Goal: Check status: Check status

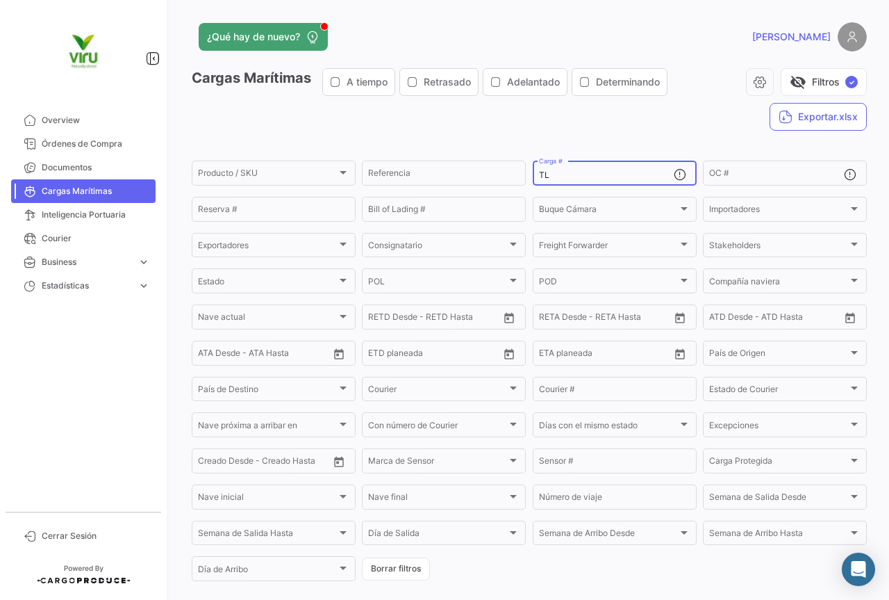
type input "T"
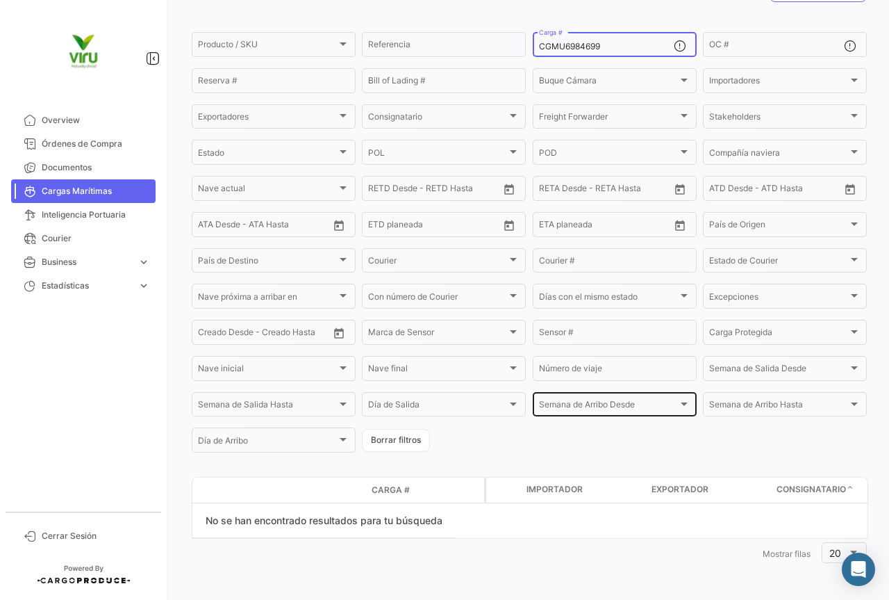
scroll to position [129, 0]
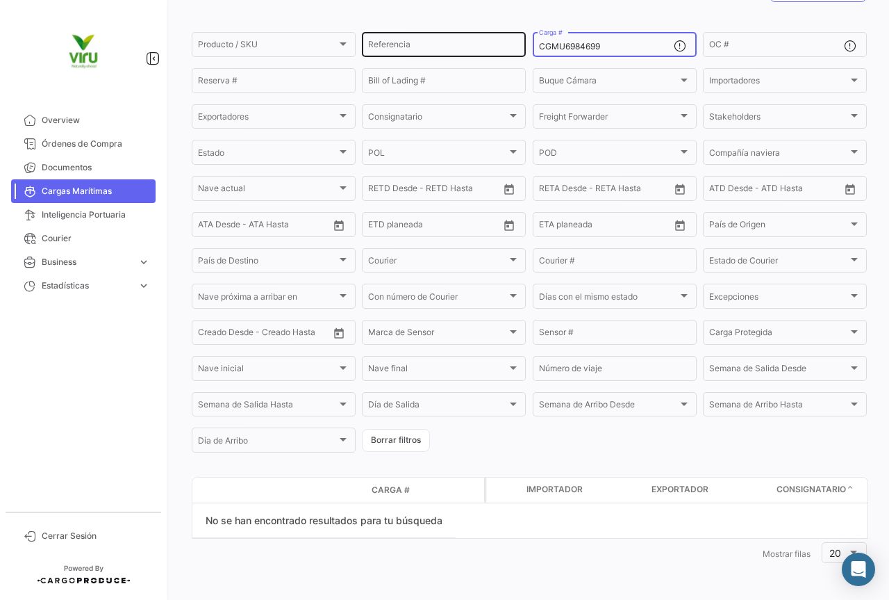
drag, startPoint x: 598, startPoint y: 44, endPoint x: 517, endPoint y: 52, distance: 81.6
click at [0, 0] on div "Producto / SKU Producto / SKU Referencia CGMU6984699 Carga # OC # Reserva # Bil…" at bounding box center [0, 0] width 0 height 0
paste input "98310"
drag, startPoint x: 622, startPoint y: 47, endPoint x: 493, endPoint y: 38, distance: 128.9
click at [0, 0] on div "Producto / SKU Producto / SKU Referencia CGMU6998310 Carga # OC # Reserva # Bil…" at bounding box center [0, 0] width 0 height 0
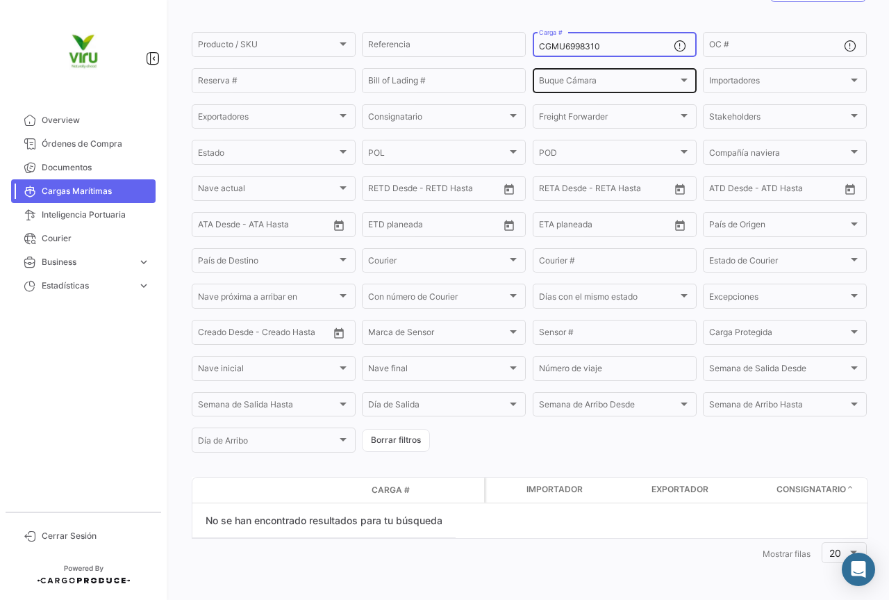
paste input "7000094"
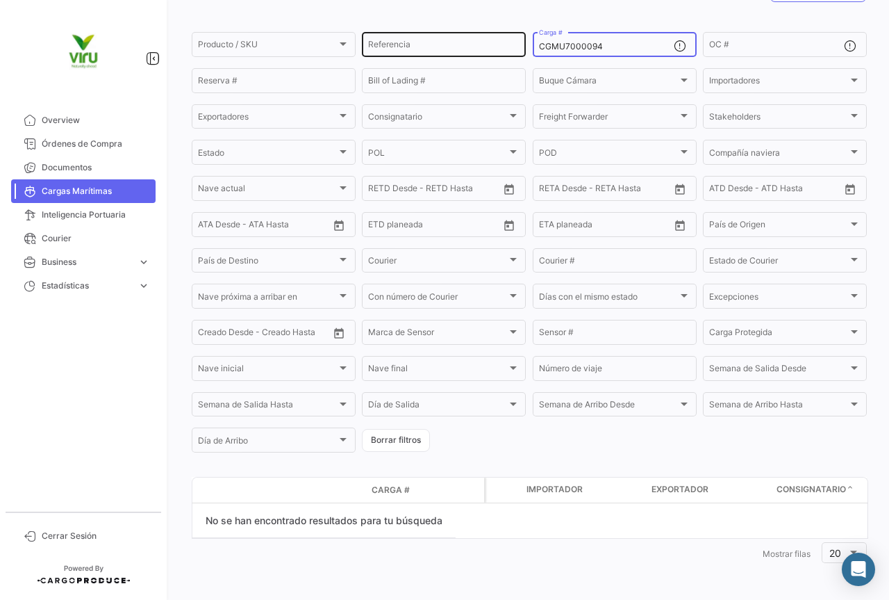
drag, startPoint x: 631, startPoint y: 47, endPoint x: 504, endPoint y: 44, distance: 126.5
click at [0, 0] on div "Producto / SKU Producto / SKU Referencia CGMU7000094 Carga # OC # Reserva # Bil…" at bounding box center [0, 0] width 0 height 0
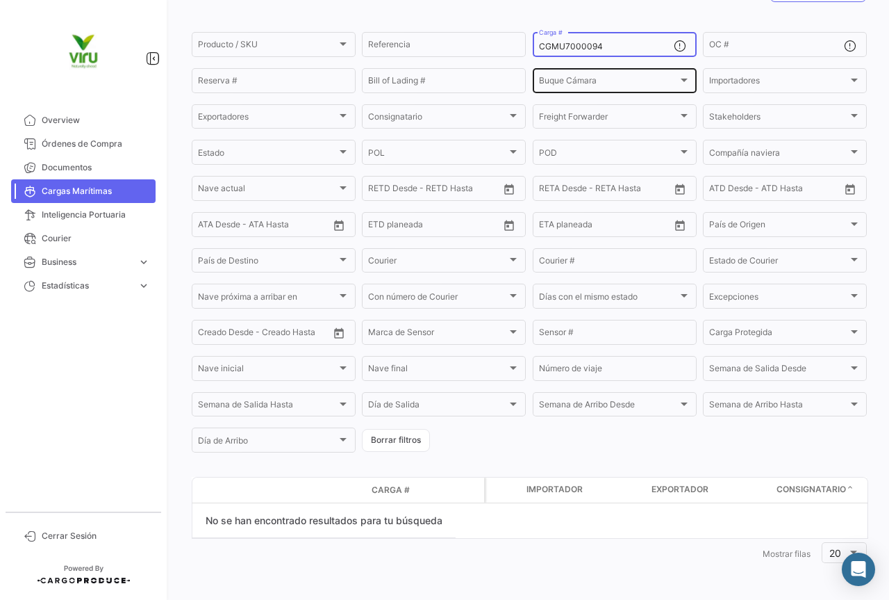
paste input "MMAU136805"
drag, startPoint x: 609, startPoint y: 44, endPoint x: 531, endPoint y: 45, distance: 77.8
click at [533, 45] on div "MMAU1368054 Carga #" at bounding box center [615, 43] width 164 height 27
paste input "CGMU6960892"
type input "CGMU6960892"
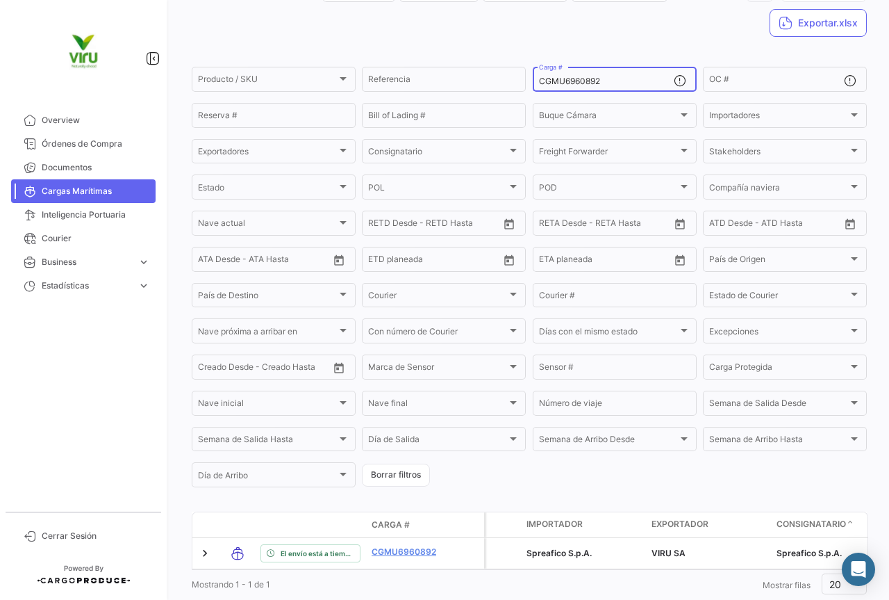
scroll to position [141, 0]
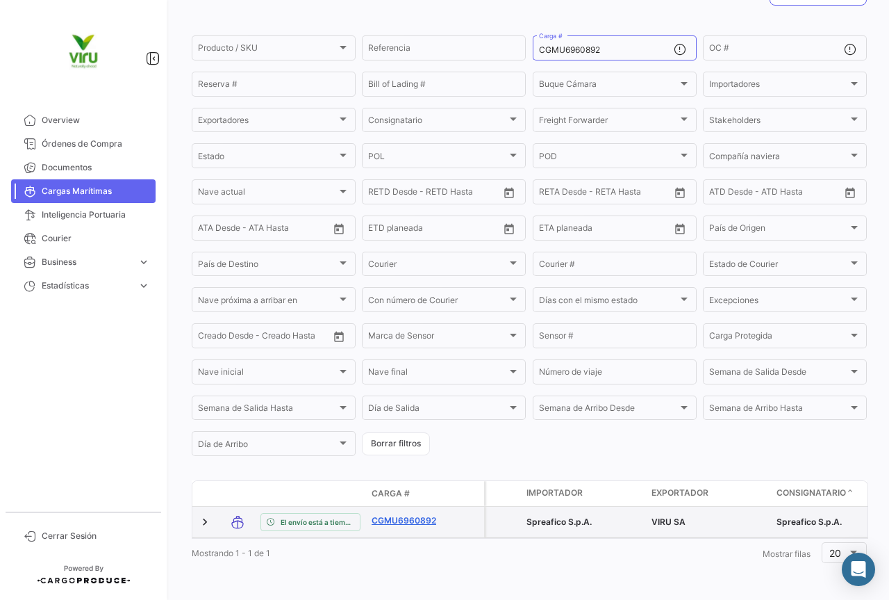
click at [416, 514] on link "CGMU6960892" at bounding box center [408, 520] width 72 height 13
